Goal: Task Accomplishment & Management: Manage account settings

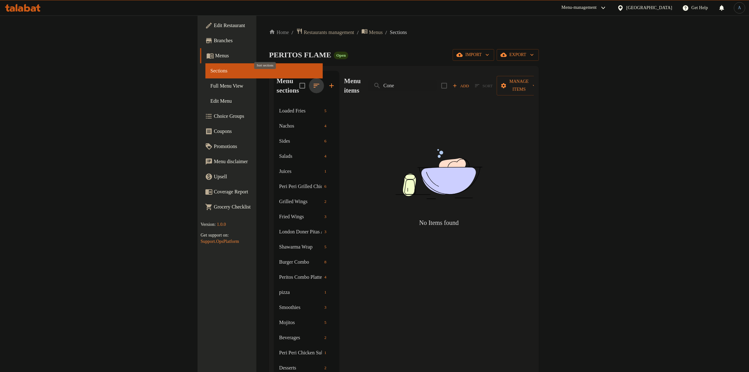
click at [309, 79] on button "button" at bounding box center [316, 85] width 15 height 15
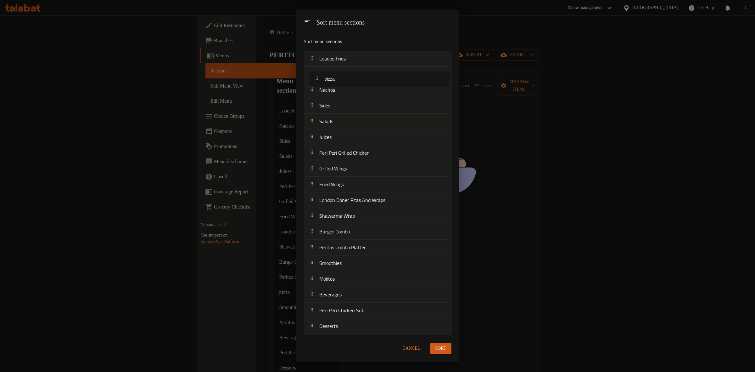
drag, startPoint x: 337, startPoint y: 236, endPoint x: 342, endPoint y: 80, distance: 156.5
click at [342, 80] on nav "Loaded Fries Nachos Sides Salads Juices Peri Peri Grilled Chicken Grilled Wings…" at bounding box center [378, 200] width 148 height 299
click at [408, 350] on span "Cancel" at bounding box center [412, 348] width 18 height 8
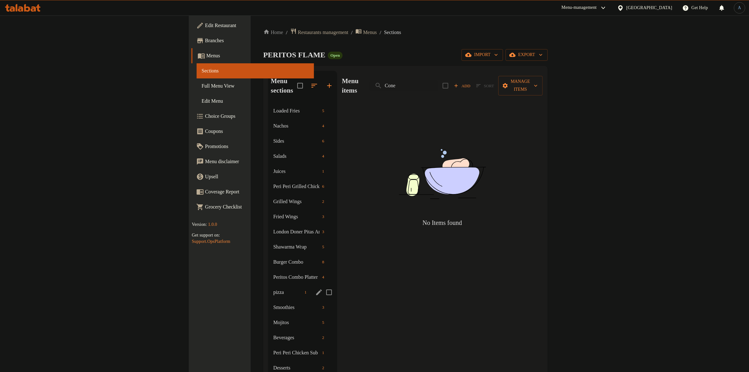
scroll to position [88, 0]
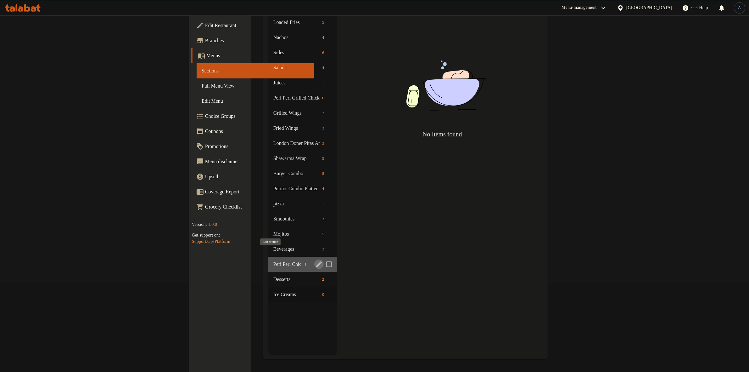
click at [316, 261] on icon "edit" at bounding box center [319, 264] width 6 height 6
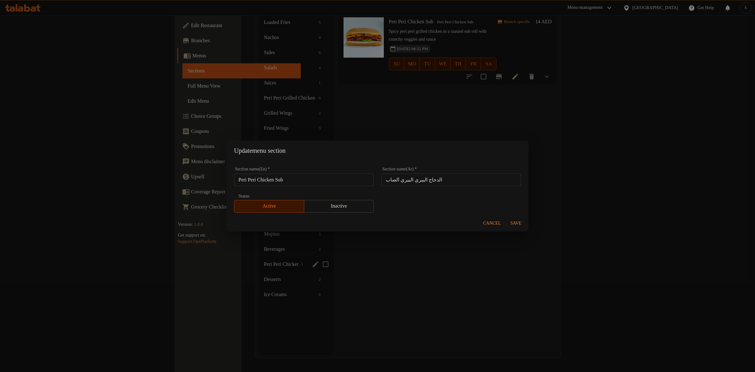
click at [315, 178] on input "Peri Peri Chicken Sub" at bounding box center [304, 179] width 140 height 13
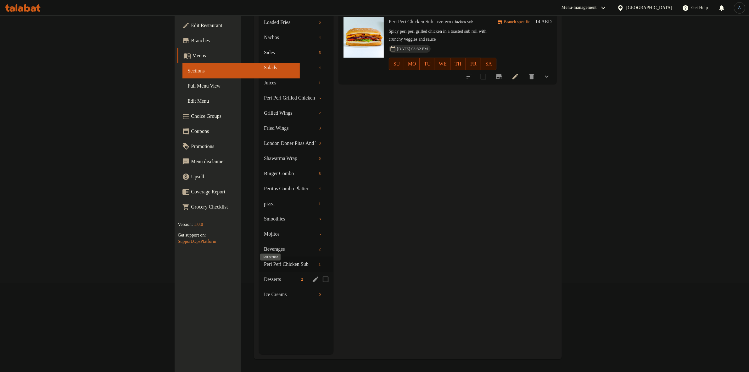
click at [312, 275] on icon "edit" at bounding box center [316, 279] width 8 height 8
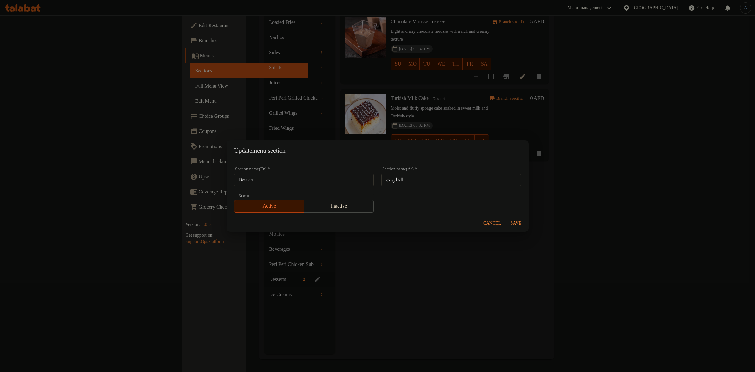
click at [326, 183] on input "Desserts" at bounding box center [304, 179] width 140 height 13
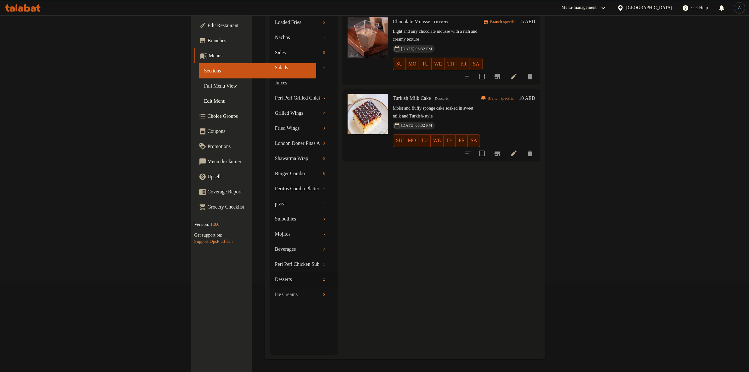
drag, startPoint x: 155, startPoint y: 302, endPoint x: 158, endPoint y: 301, distance: 3.7
click at [270, 302] on div "Menu sections Loaded Fries 5 Nachos 4 Sides 6 Salads 4 Juices 1 Peri Peri Grill…" at bounding box center [304, 168] width 68 height 372
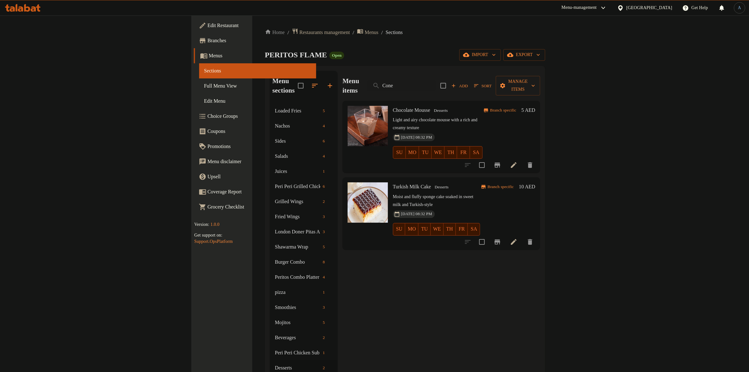
click at [204, 85] on span "Full Menu View" at bounding box center [257, 86] width 107 height 8
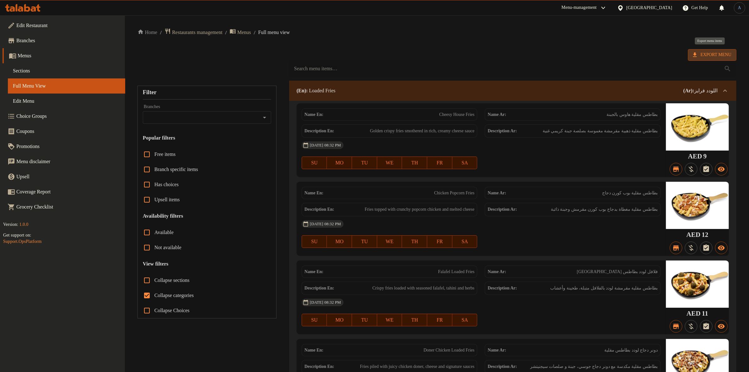
click at [703, 55] on span "Export Menu" at bounding box center [712, 55] width 38 height 8
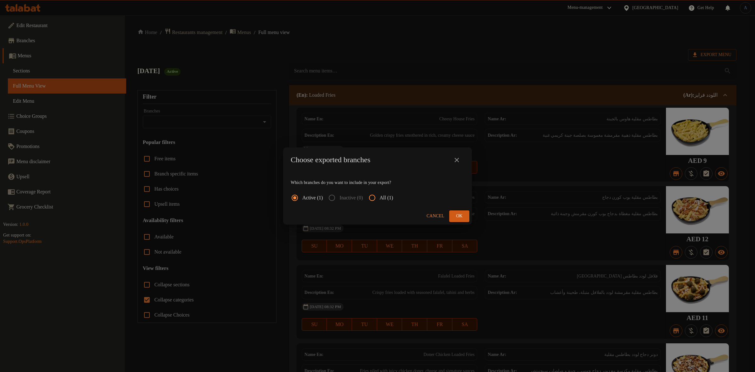
click at [392, 199] on span "All (1)" at bounding box center [387, 198] width 14 height 8
click at [380, 199] on input "All (1)" at bounding box center [372, 197] width 15 height 15
radio input "true"
click at [457, 216] on span "Ok" at bounding box center [459, 216] width 10 height 8
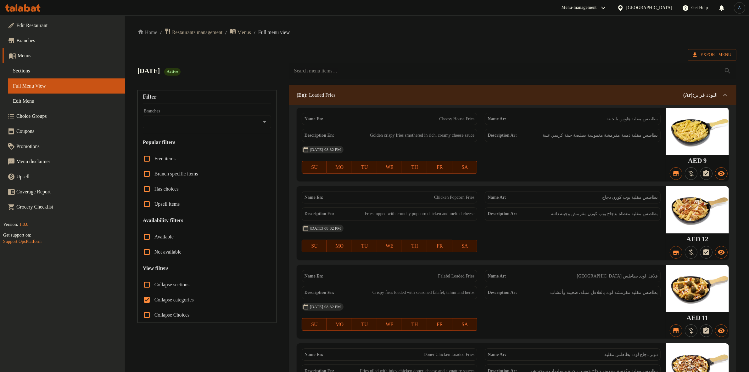
click at [37, 69] on span "Sections" at bounding box center [66, 71] width 107 height 8
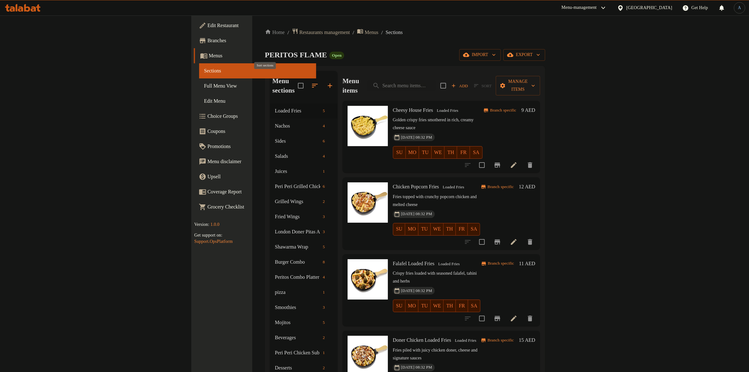
click at [307, 81] on button "button" at bounding box center [314, 85] width 15 height 15
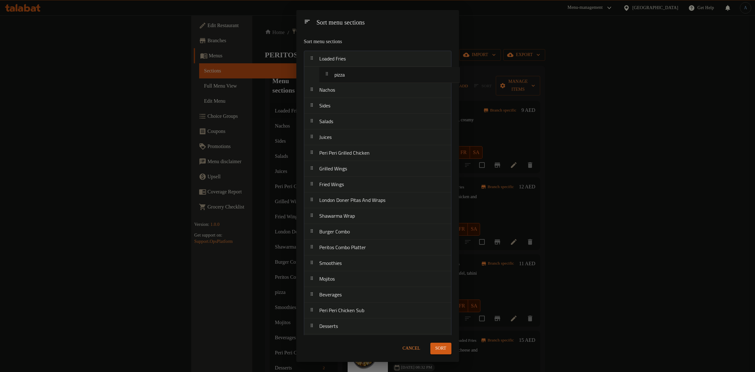
drag, startPoint x: 336, startPoint y: 244, endPoint x: 353, endPoint y: 63, distance: 181.7
click at [353, 63] on nav "Loaded Fries Nachos Sides Salads Juices Peri Peri Grilled Chicken Grilled Wings…" at bounding box center [378, 200] width 148 height 299
drag, startPoint x: 358, startPoint y: 202, endPoint x: 355, endPoint y: 117, distance: 84.4
click at [355, 117] on nav "Loaded Fries pizza Nachos Sides Salads Juices Peri Peri Grilled Chicken Grilled…" at bounding box center [378, 200] width 148 height 299
drag, startPoint x: 338, startPoint y: 217, endPoint x: 351, endPoint y: 138, distance: 79.2
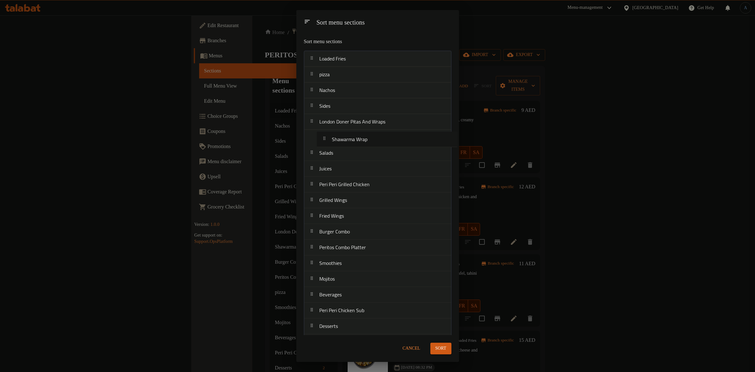
click at [351, 138] on nav "Loaded Fries pizza Nachos Sides London Doner Pitas And Wraps Salads Juices Peri…" at bounding box center [378, 200] width 148 height 299
drag, startPoint x: 351, startPoint y: 231, endPoint x: 359, endPoint y: 156, distance: 75.3
click at [359, 156] on nav "Loaded Fries pizza Nachos Sides London Doner Pitas And Wraps Shawarma Wrap Sala…" at bounding box center [378, 200] width 148 height 299
drag, startPoint x: 338, startPoint y: 198, endPoint x: 346, endPoint y: 164, distance: 35.6
click at [346, 164] on nav "Loaded Fries pizza Nachos Sides London Doner Pitas And Wraps Shawarma Wrap Burg…" at bounding box center [378, 200] width 148 height 299
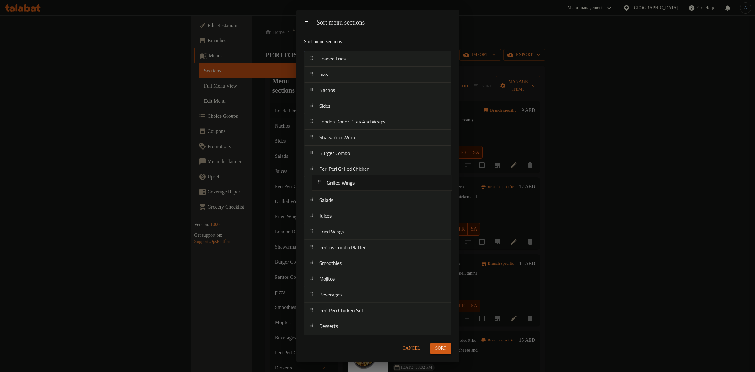
drag, startPoint x: 341, startPoint y: 216, endPoint x: 348, endPoint y: 182, distance: 35.1
click at [348, 182] on nav "Loaded Fries pizza Nachos Sides London Doner Pitas And Wraps Shawarma Wrap Burg…" at bounding box center [378, 200] width 148 height 299
drag, startPoint x: 356, startPoint y: 247, endPoint x: 367, endPoint y: 194, distance: 54.4
click at [367, 194] on nav "Loaded Fries pizza Nachos Sides London Doner Pitas And Wraps Shawarma Wrap Burg…" at bounding box center [378, 200] width 148 height 299
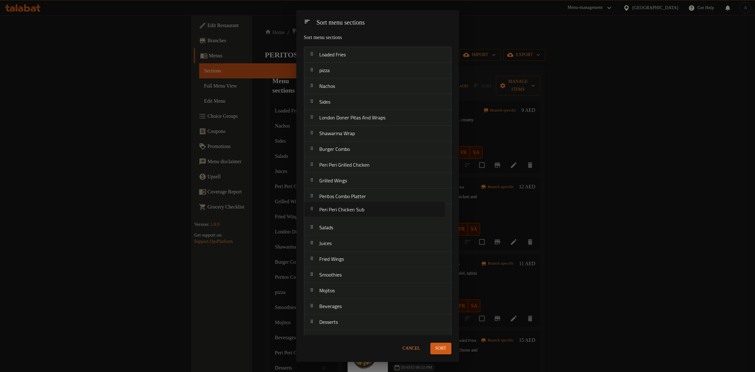
drag, startPoint x: 370, startPoint y: 290, endPoint x: 370, endPoint y: 206, distance: 84.0
click at [370, 206] on nav "Loaded Fries pizza Nachos Sides London Doner Pitas And Wraps Shawarma Wrap Burg…" at bounding box center [378, 196] width 148 height 299
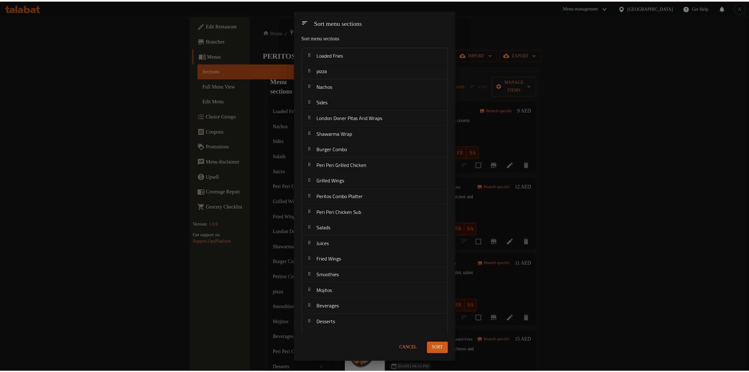
scroll to position [13, 0]
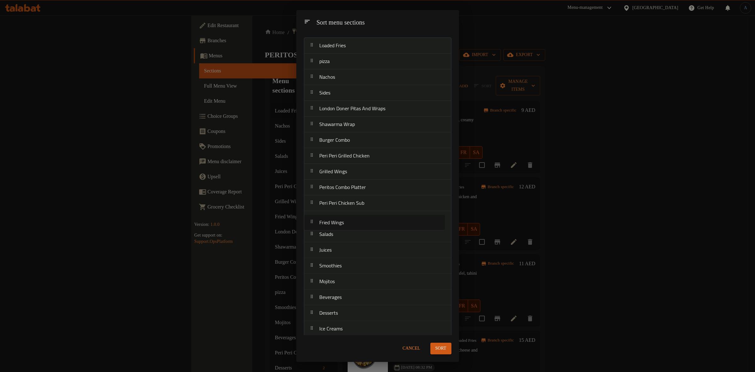
drag, startPoint x: 346, startPoint y: 248, endPoint x: 346, endPoint y: 221, distance: 26.8
click at [346, 220] on nav "Loaded Fries pizza Nachos Sides London Doner Pitas And Wraps Shawarma Wrap Burg…" at bounding box center [378, 186] width 148 height 299
click at [339, 259] on nav "Loaded Fries pizza Nachos Sides London Doner Pitas And Wraps Shawarma Wrap Burg…" at bounding box center [378, 186] width 148 height 299
drag, startPoint x: 344, startPoint y: 249, endPoint x: 346, endPoint y: 240, distance: 9.6
click at [346, 238] on nav "Loaded Fries pizza Nachos Sides London Doner Pitas And Wraps Shawarma Wrap Burg…" at bounding box center [378, 186] width 148 height 299
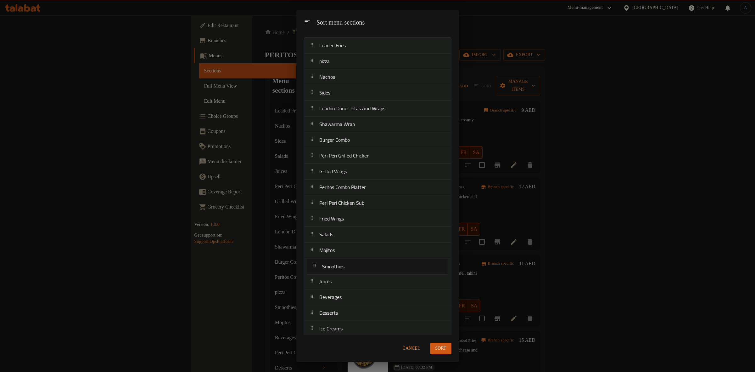
click at [344, 266] on nav "Loaded Fries pizza Nachos Sides London Doner Pitas And Wraps Shawarma Wrap Burg…" at bounding box center [378, 186] width 148 height 299
click at [353, 305] on nav "Loaded Fries pizza Nachos Sides London Doner Pitas And Wraps Shawarma Wrap Burg…" at bounding box center [378, 186] width 148 height 299
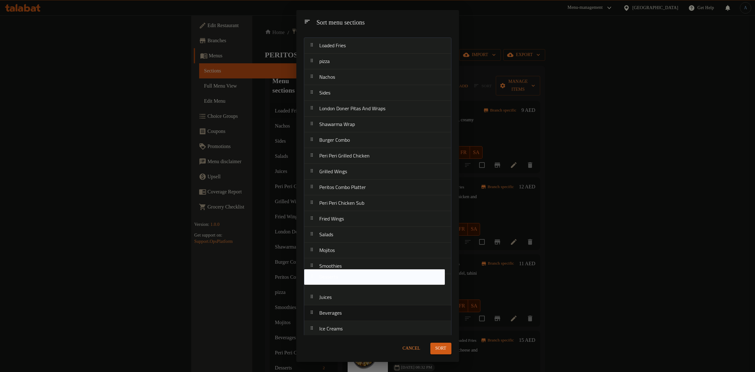
drag, startPoint x: 352, startPoint y: 295, endPoint x: 352, endPoint y: 276, distance: 18.9
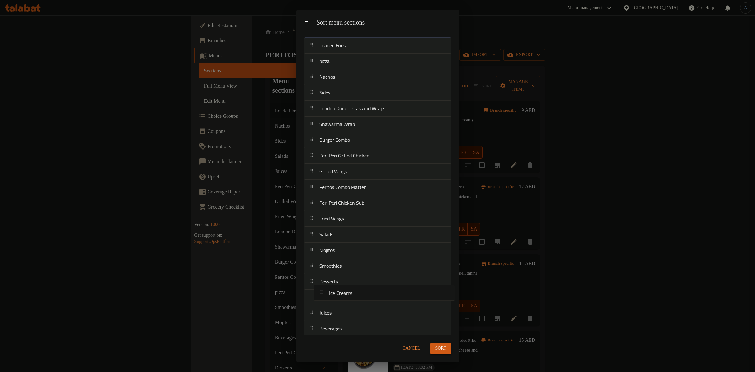
drag, startPoint x: 339, startPoint y: 322, endPoint x: 350, endPoint y: 289, distance: 34.9
click at [350, 289] on nav "Loaded Fries pizza Nachos Sides London Doner Pitas And Wraps Shawarma Wrap Burg…" at bounding box center [378, 186] width 148 height 299
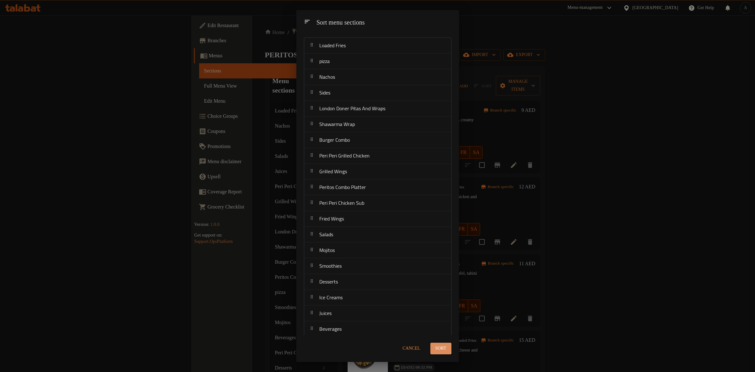
click at [446, 348] on span "Sort" at bounding box center [441, 348] width 11 height 8
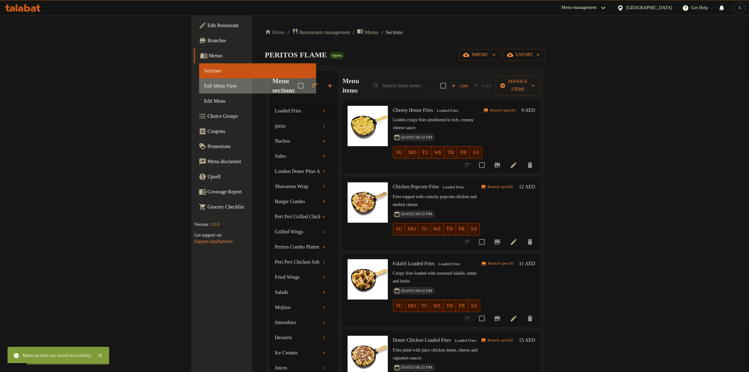
click at [204, 87] on span "Full Menu View" at bounding box center [257, 86] width 107 height 8
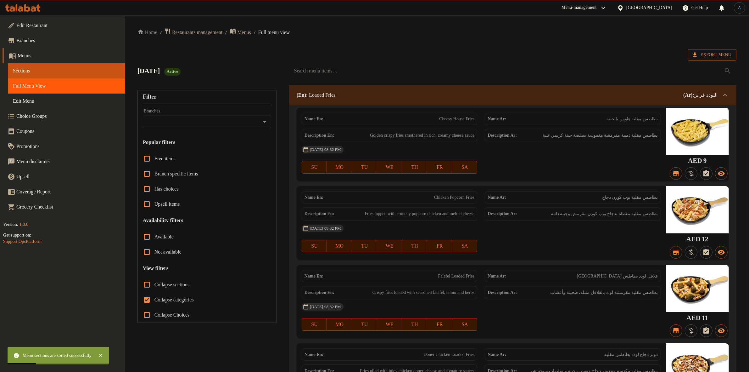
click at [713, 59] on span "Export Menu" at bounding box center [712, 55] width 38 height 8
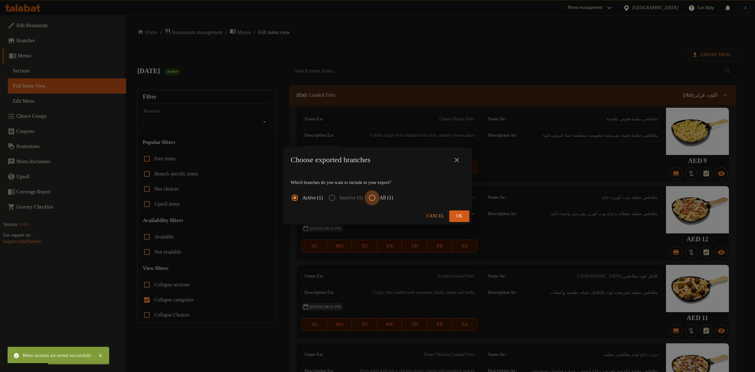
click at [380, 194] on input "All (1)" at bounding box center [372, 197] width 15 height 15
radio input "true"
click at [459, 221] on button "Ok" at bounding box center [459, 216] width 20 height 12
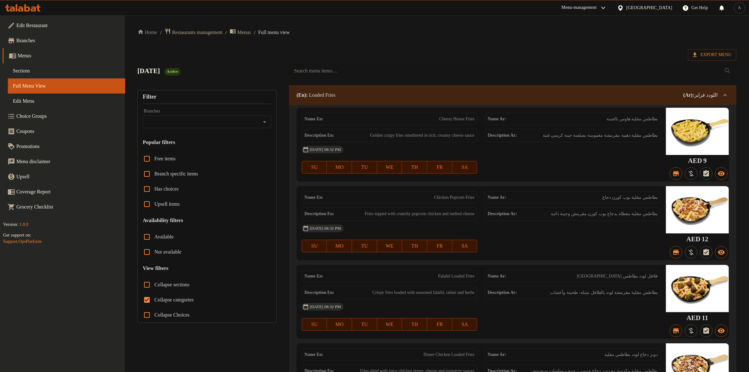
click at [30, 73] on span "Sections" at bounding box center [66, 71] width 107 height 8
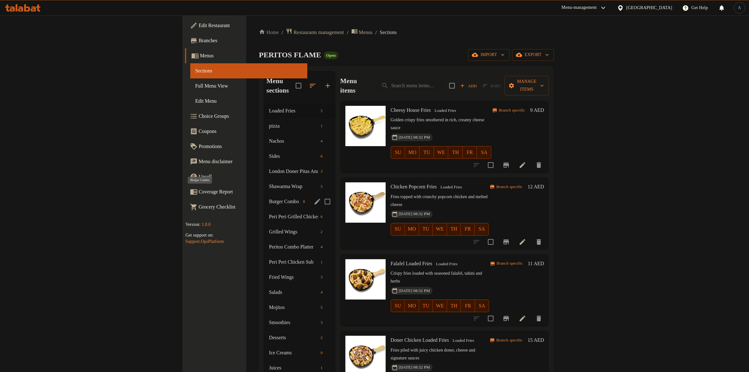
click at [269, 198] on span "Burger Combo" at bounding box center [284, 202] width 31 height 8
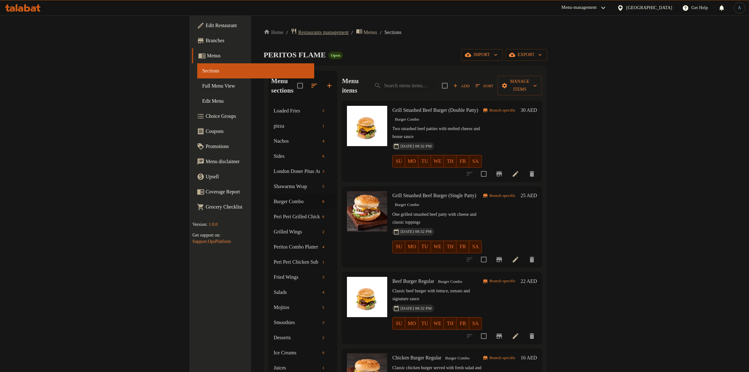
click at [298, 32] on span "Restaurants management" at bounding box center [323, 33] width 50 height 8
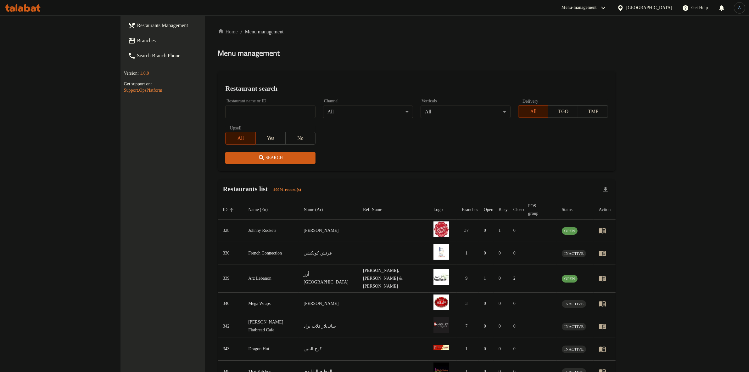
click at [640, 9] on div "[GEOGRAPHIC_DATA]" at bounding box center [650, 7] width 46 height 7
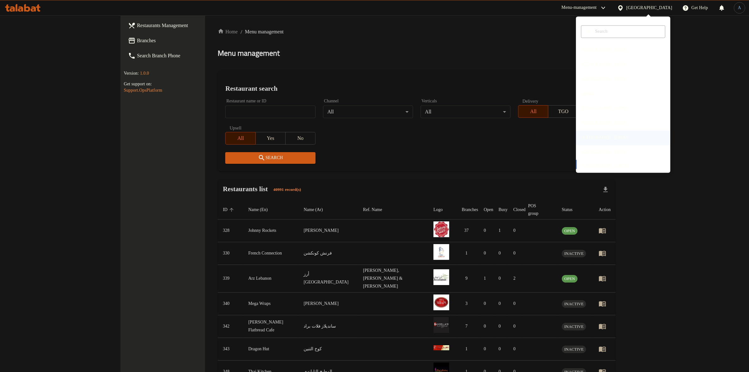
click at [590, 139] on div "[GEOGRAPHIC_DATA]" at bounding box center [605, 138] width 56 height 14
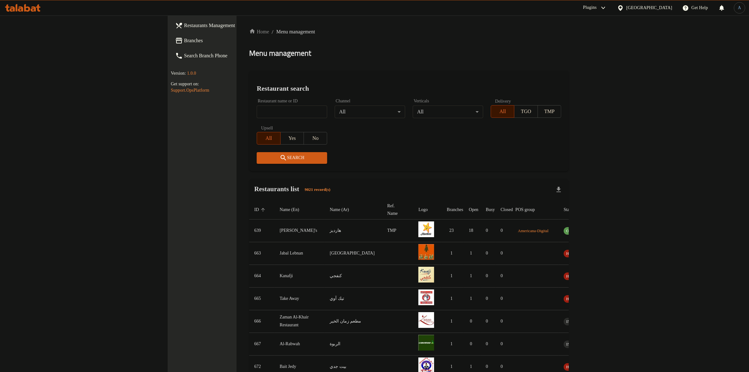
click at [257, 108] on input "search" at bounding box center [292, 111] width 70 height 13
paste input "746578"
type input "746578"
click at [184, 42] on span "Branches" at bounding box center [236, 41] width 104 height 8
